Goal: Task Accomplishment & Management: Use online tool/utility

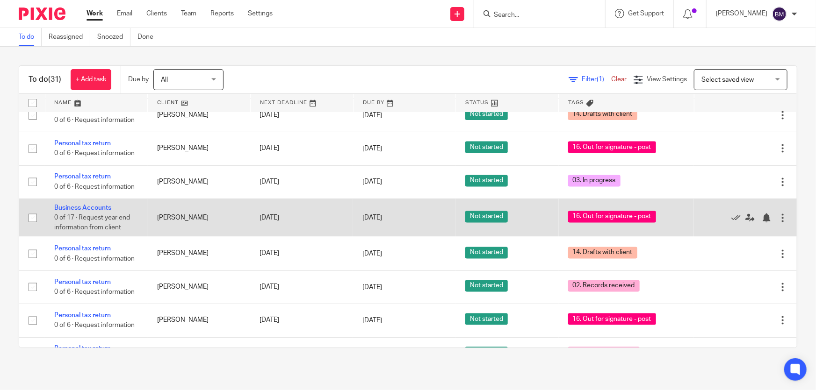
scroll to position [808, 0]
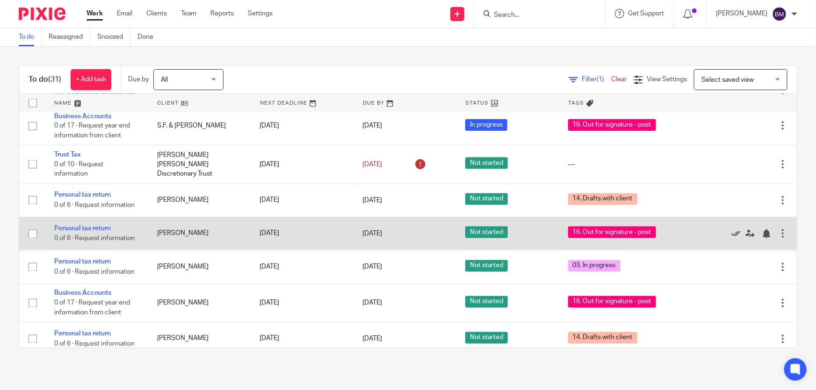
click at [731, 231] on icon at bounding box center [735, 234] width 9 height 9
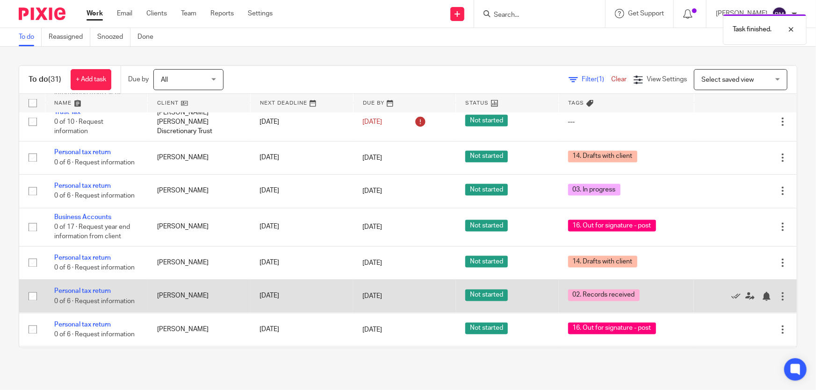
scroll to position [935, 0]
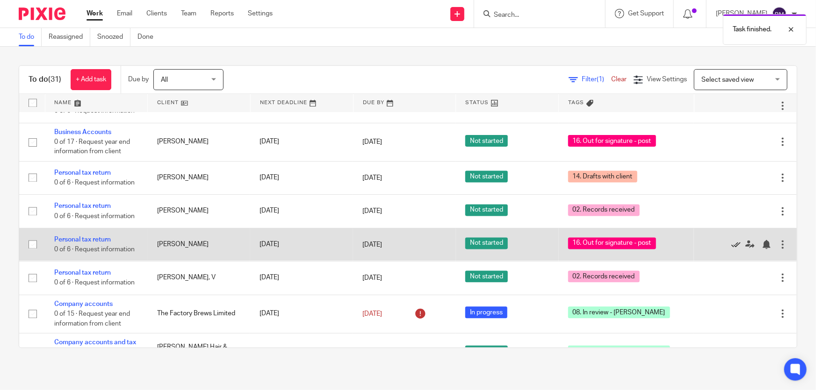
click at [731, 240] on icon at bounding box center [735, 244] width 9 height 9
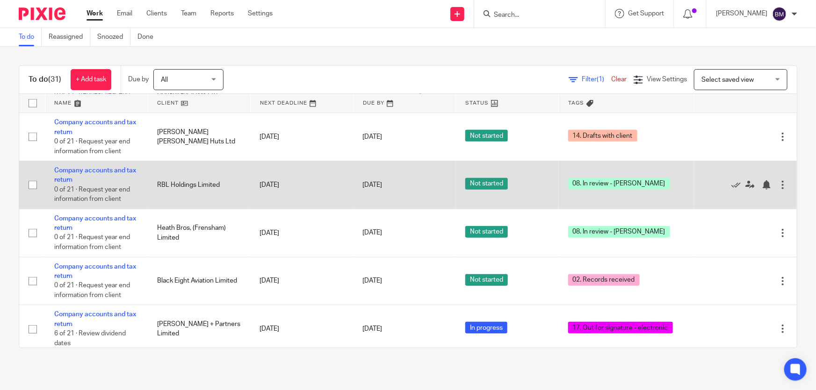
scroll to position [369, 0]
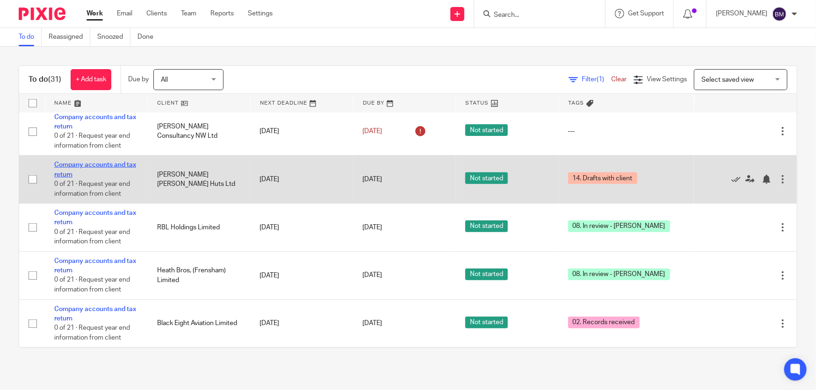
click at [99, 163] on link "Company accounts and tax return" at bounding box center [95, 170] width 82 height 16
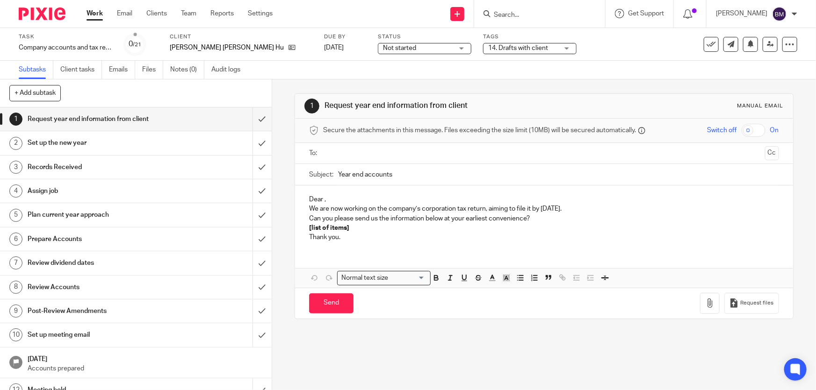
click at [496, 48] on span "14. Drafts with client" at bounding box center [518, 48] width 60 height 7
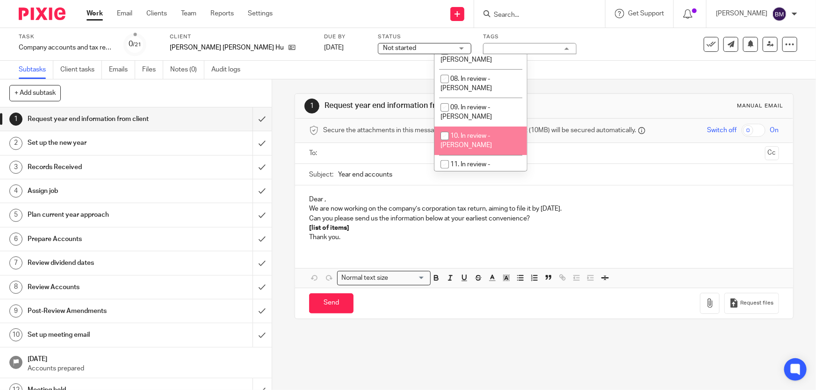
scroll to position [170, 0]
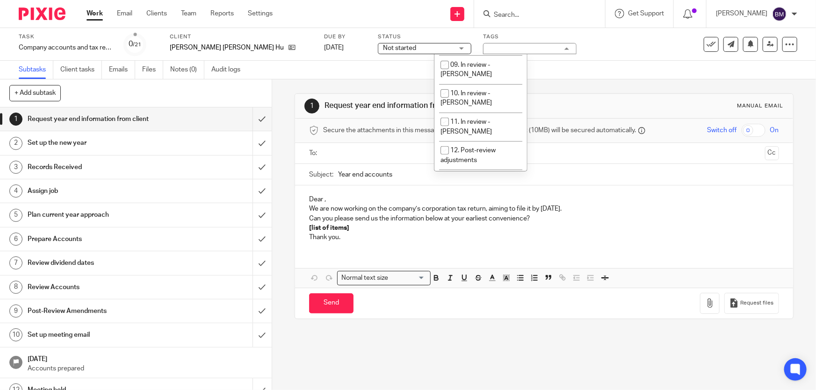
click at [475, 195] on span "14. Drafts with client" at bounding box center [480, 198] width 60 height 7
checkbox input "false"
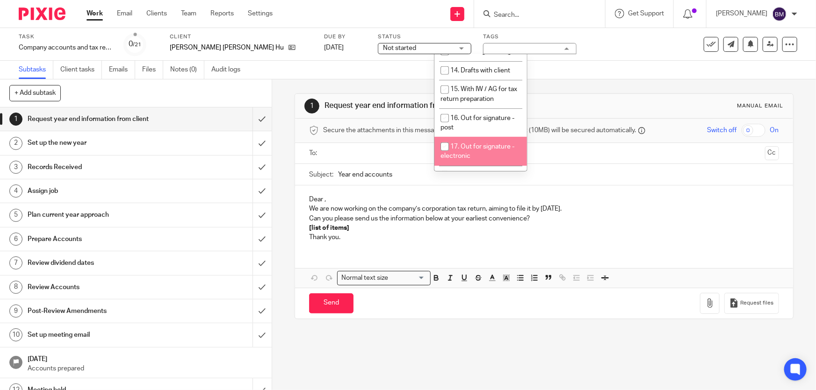
click at [489, 137] on li "17. Out for signature - electronic" at bounding box center [480, 151] width 93 height 29
checkbox input "true"
click at [593, 19] on form at bounding box center [543, 14] width 100 height 12
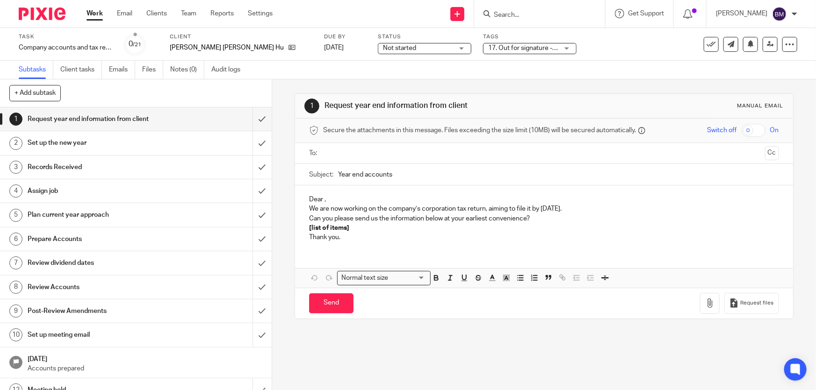
click at [553, 17] on input "Search" at bounding box center [535, 15] width 84 height 8
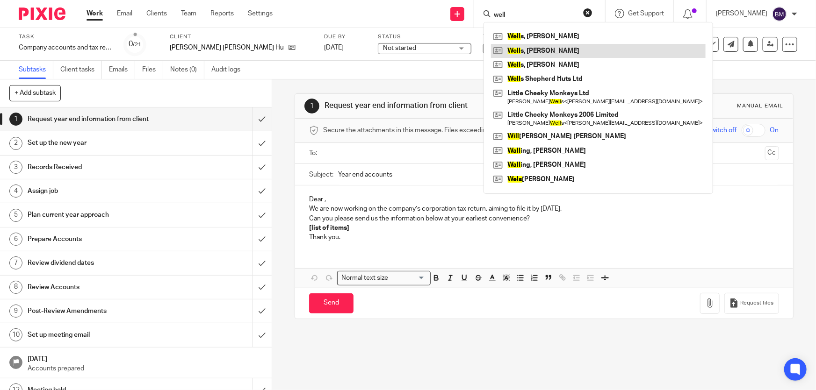
type input "well"
click at [553, 50] on link at bounding box center [598, 51] width 215 height 14
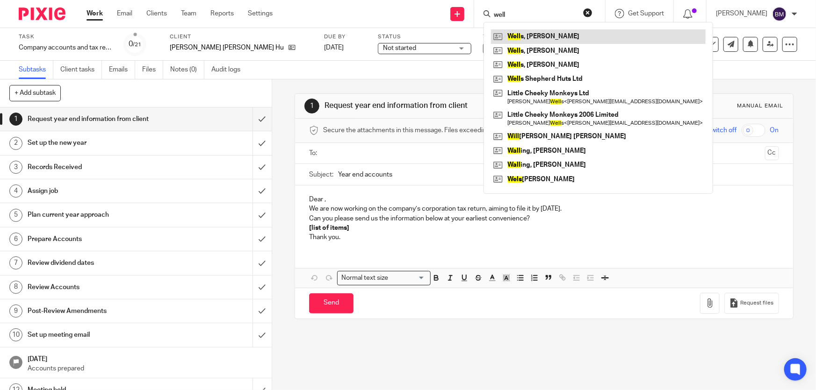
click at [557, 36] on link at bounding box center [598, 36] width 215 height 14
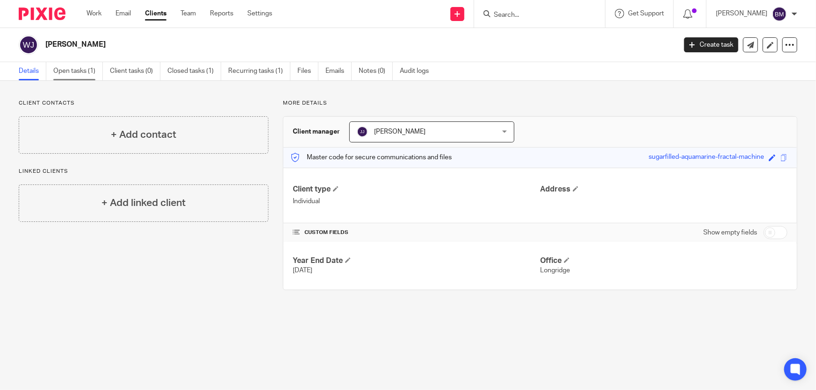
click at [101, 72] on link "Open tasks (1)" at bounding box center [78, 71] width 50 height 18
click at [90, 69] on link "Open tasks (1)" at bounding box center [78, 71] width 50 height 18
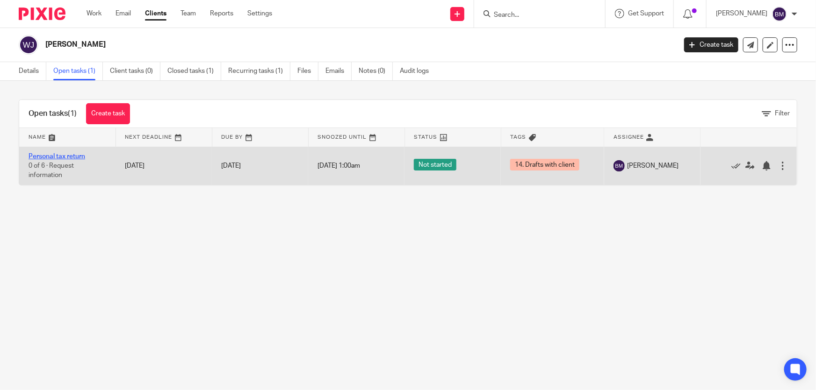
click at [54, 157] on link "Personal tax return" at bounding box center [57, 156] width 57 height 7
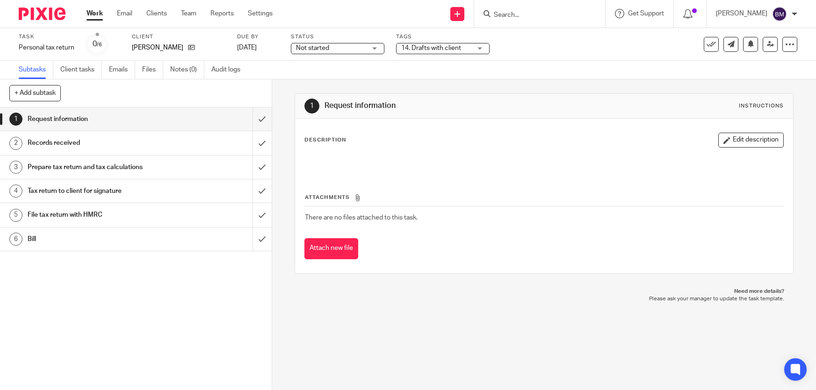
click at [418, 43] on div "14. Drafts with client" at bounding box center [443, 48] width 94 height 11
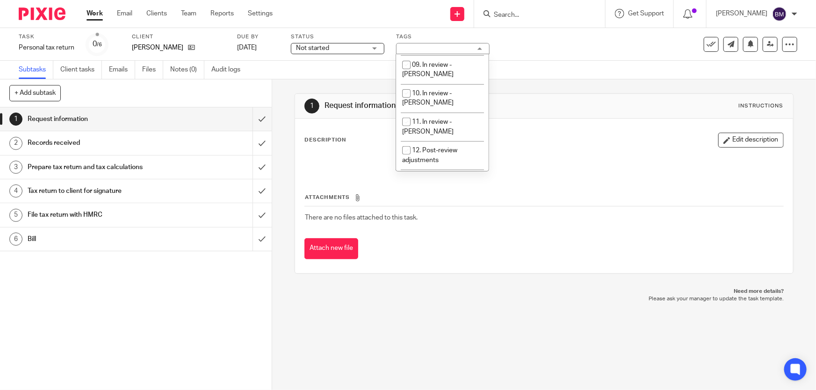
click at [434, 189] on li "14. Drafts with client" at bounding box center [442, 198] width 93 height 19
checkbox input "false"
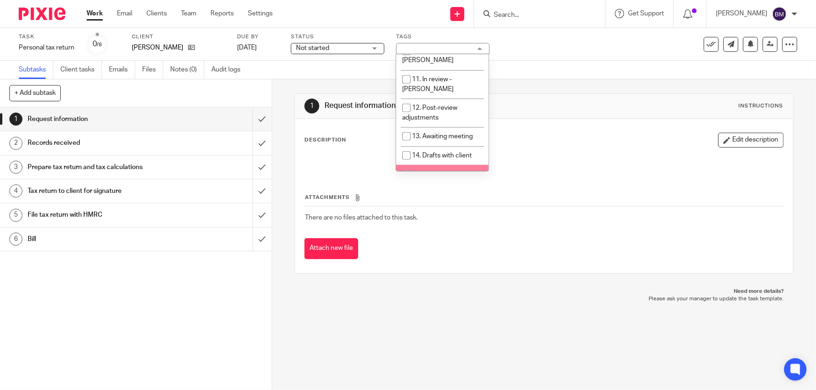
scroll to position [297, 0]
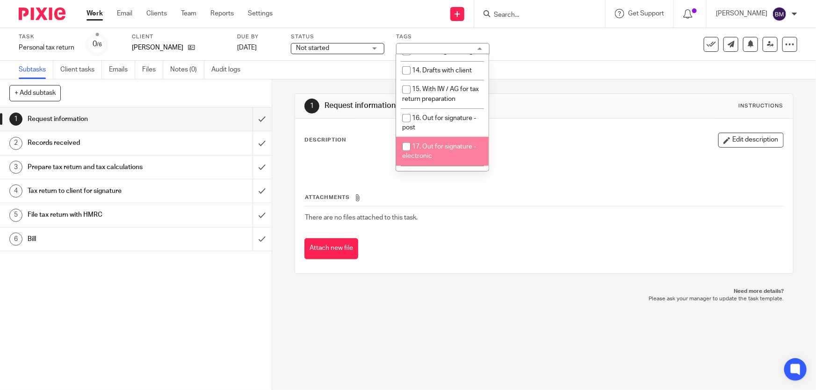
click at [450, 137] on li "17. Out for signature - electronic" at bounding box center [442, 151] width 93 height 29
checkbox input "true"
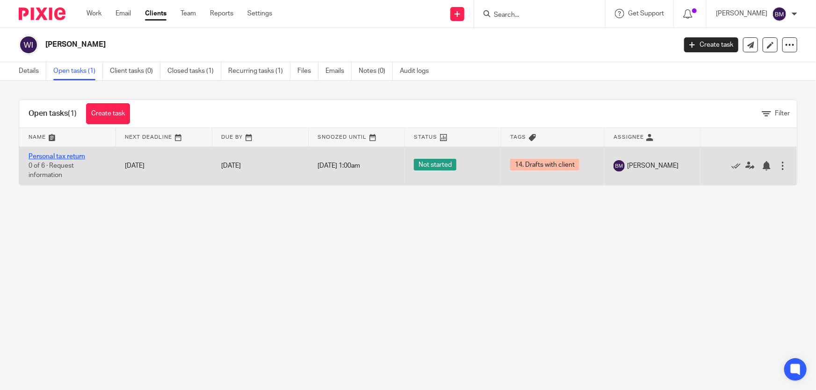
click at [78, 154] on link "Personal tax return" at bounding box center [57, 156] width 57 height 7
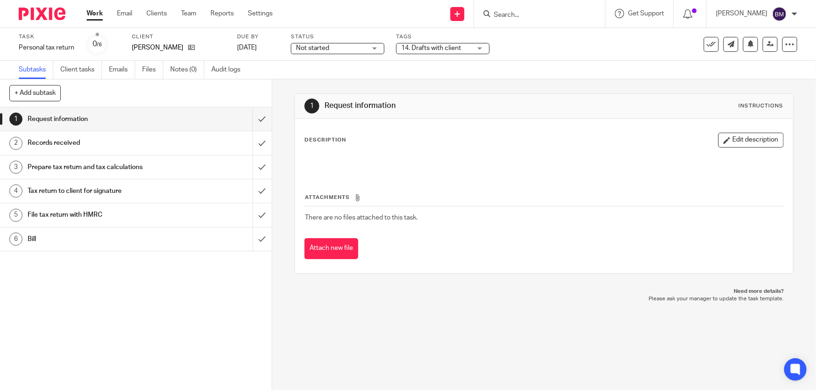
click at [419, 52] on span "14. Drafts with client" at bounding box center [436, 48] width 70 height 10
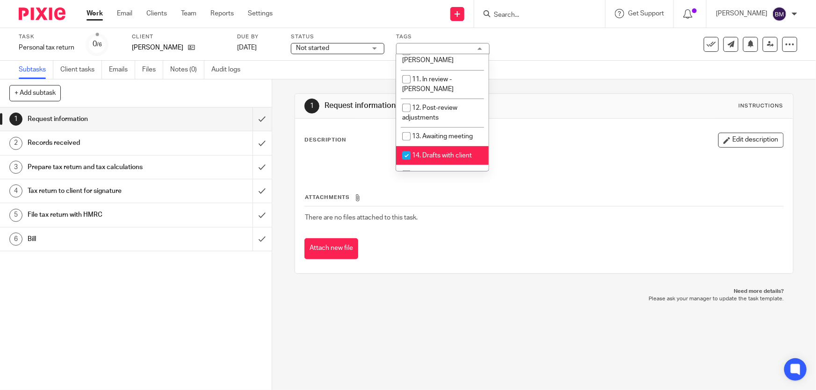
click at [429, 152] on span "14. Drafts with client" at bounding box center [442, 155] width 60 height 7
checkbox input "false"
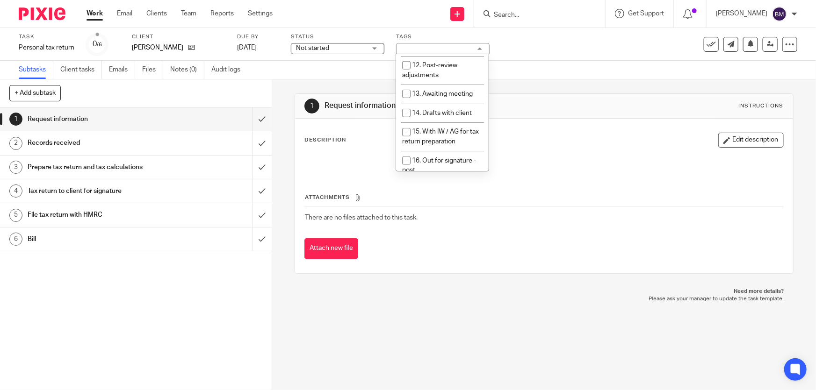
click at [438, 180] on li "17. Out for signature - electronic" at bounding box center [442, 194] width 93 height 29
checkbox input "true"
click at [579, 47] on div "Task Personal tax return Save Personal tax return 0 /6 Client Wells, Ian Due by…" at bounding box center [343, 44] width 649 height 22
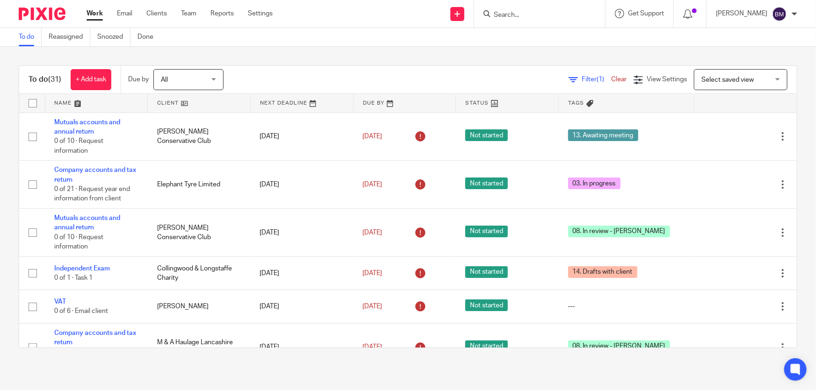
scroll to position [369, 0]
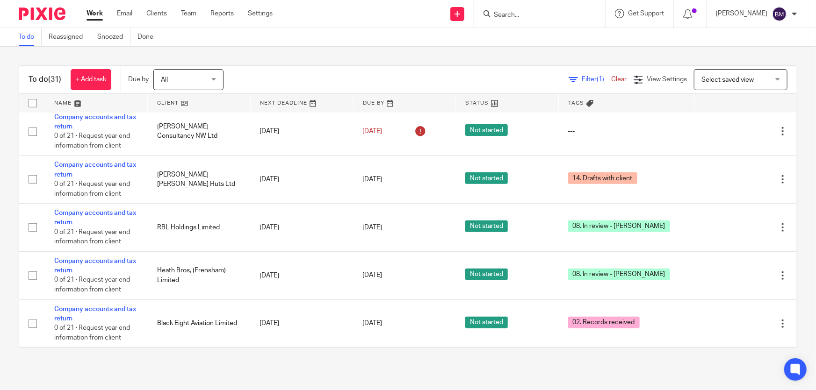
drag, startPoint x: 102, startPoint y: 20, endPoint x: 142, endPoint y: 7, distance: 41.9
click at [106, 18] on div "Work Email Clients Team Reports Settings Work Email Clients Team Reports Settin…" at bounding box center [182, 14] width 210 height 28
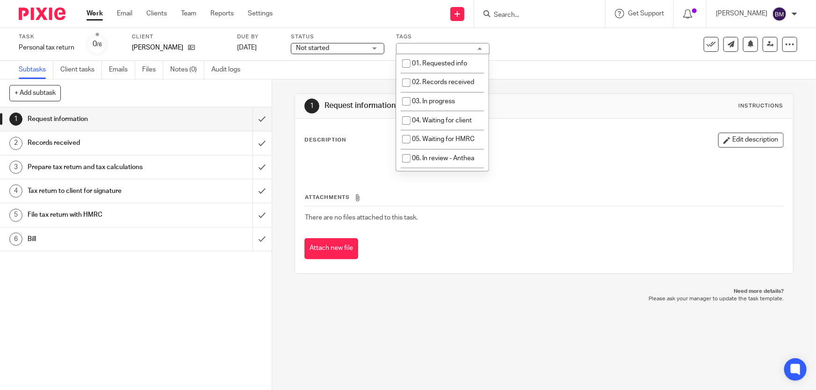
scroll to position [297, 0]
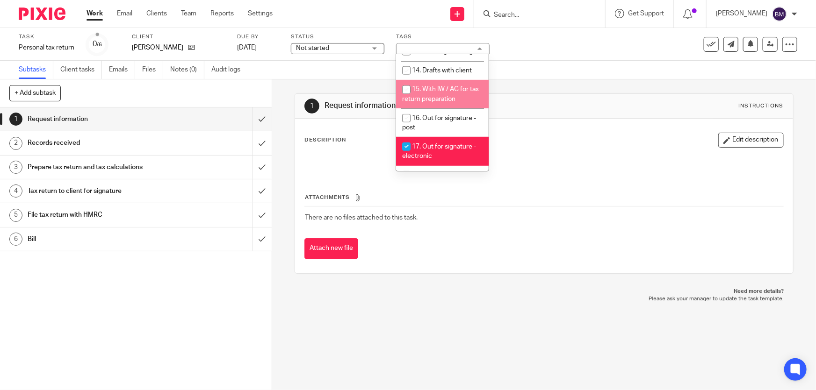
click at [90, 14] on link "Work" at bounding box center [95, 13] width 16 height 9
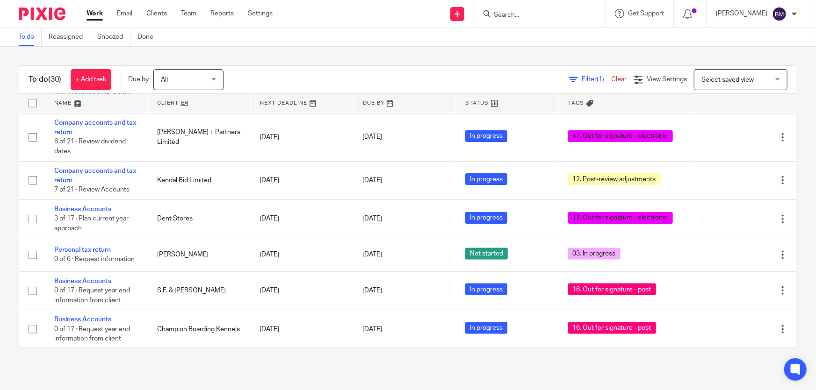
scroll to position [808, 0]
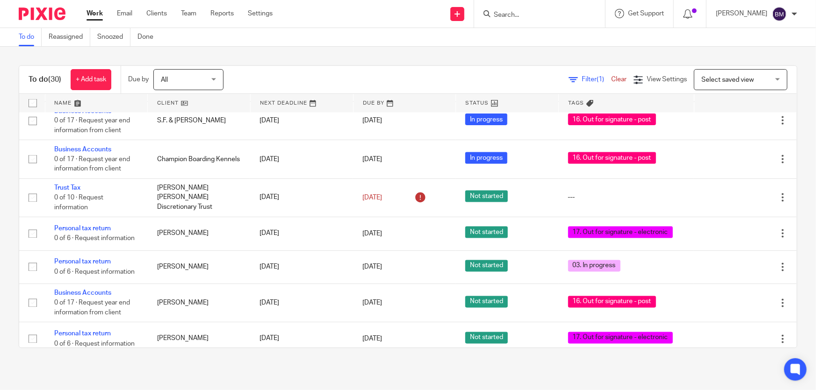
click at [577, 16] on input "Search" at bounding box center [535, 15] width 84 height 8
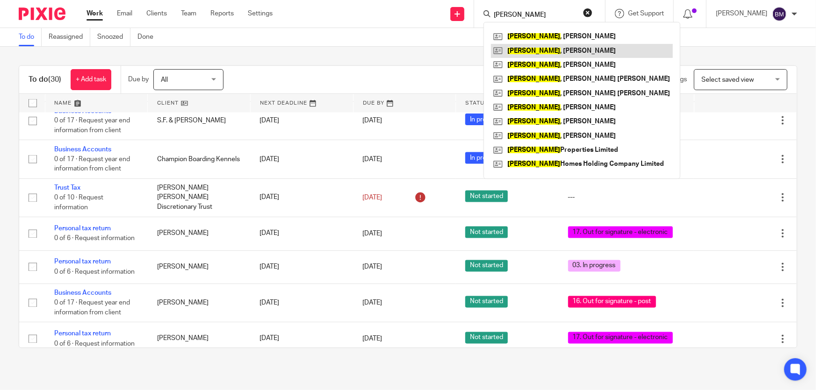
type input "dewhurst"
click at [560, 53] on link at bounding box center [582, 51] width 182 height 14
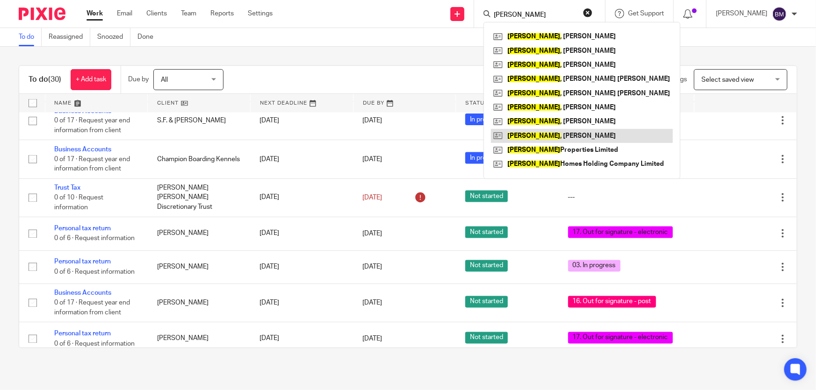
click at [567, 132] on link at bounding box center [582, 136] width 182 height 14
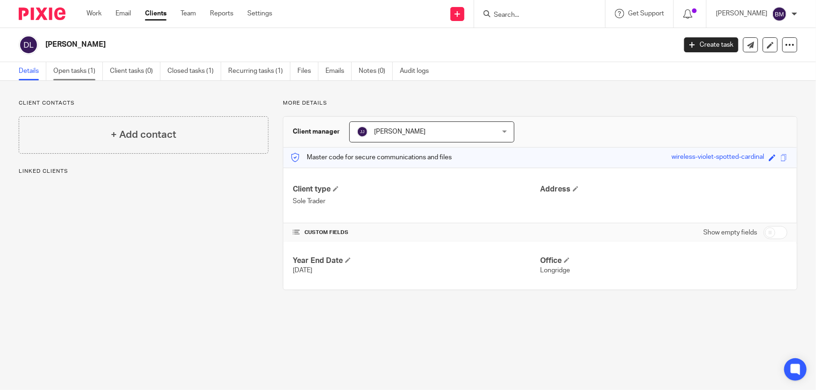
click at [52, 58] on div "[PERSON_NAME] Create task Update from Companies House Export data Merge Archive…" at bounding box center [408, 45] width 816 height 34
click at [69, 69] on link "Open tasks (1)" at bounding box center [78, 71] width 50 height 18
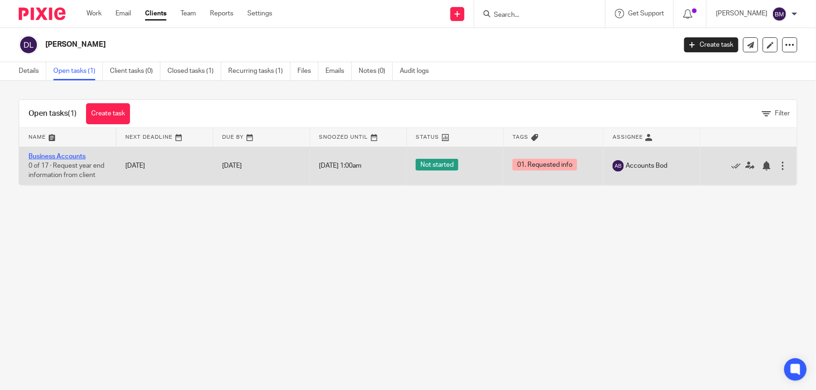
click at [50, 155] on link "Business Accounts" at bounding box center [57, 156] width 57 height 7
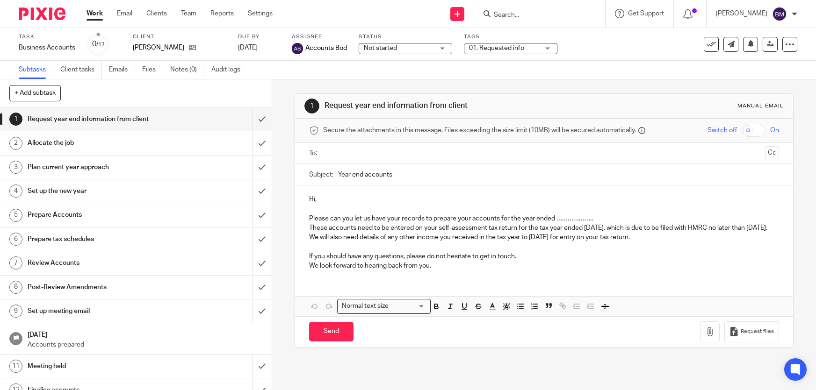
click at [500, 47] on span "01. Requested info" at bounding box center [496, 48] width 55 height 7
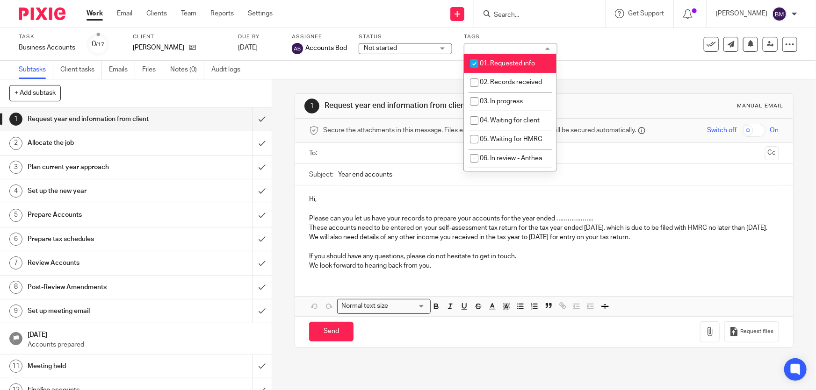
click at [417, 47] on span "Not started" at bounding box center [399, 48] width 70 height 10
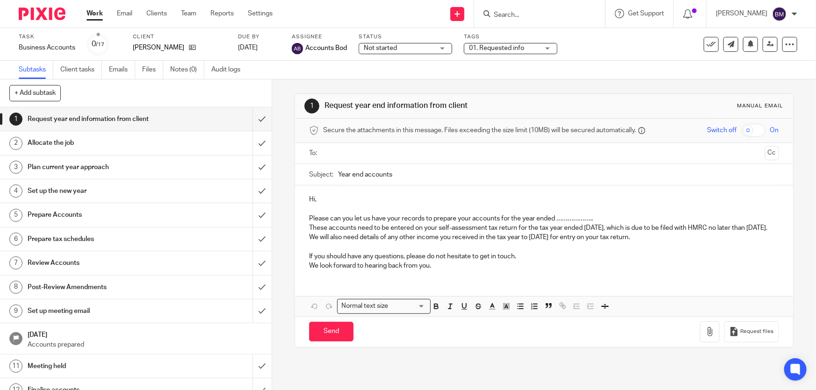
click at [490, 43] on span "01. Requested info" at bounding box center [504, 48] width 70 height 10
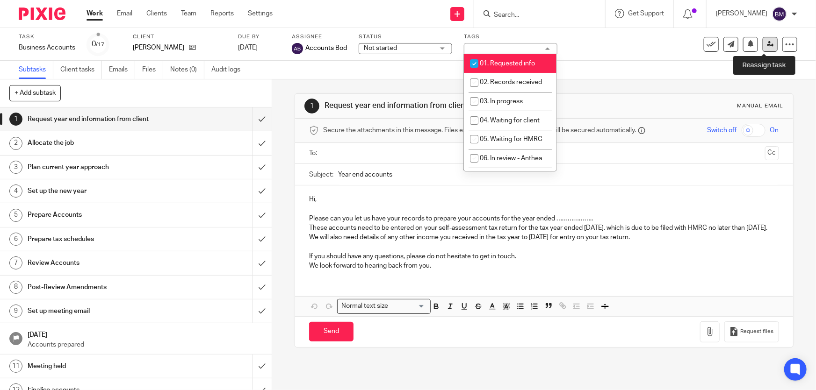
click at [767, 42] on icon at bounding box center [770, 44] width 7 height 7
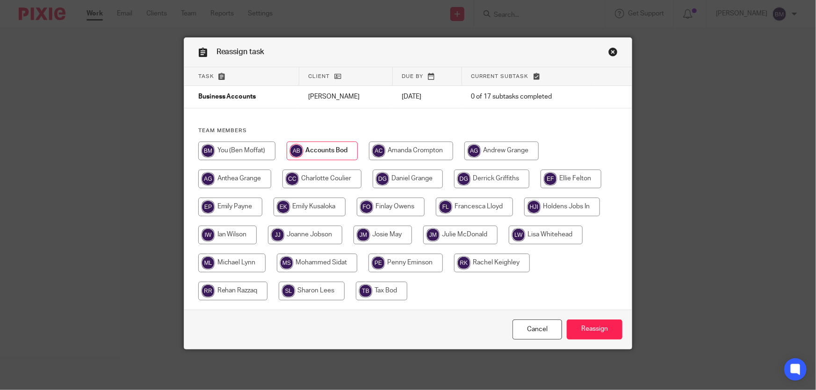
click at [228, 146] on input "radio" at bounding box center [236, 151] width 77 height 19
radio input "true"
click at [599, 333] on input "Reassign" at bounding box center [595, 330] width 56 height 20
